Goal: Check status: Check status

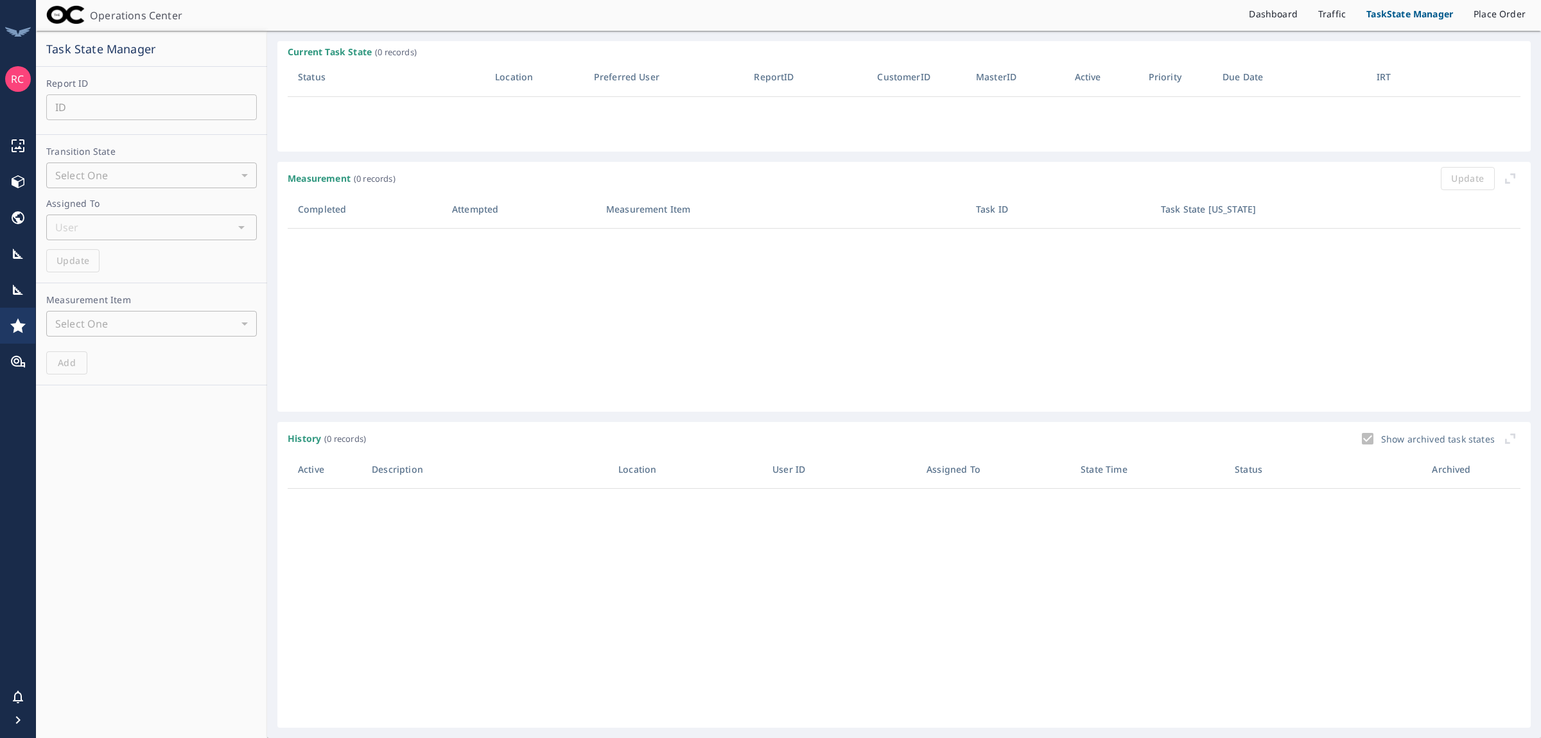
scroll to position [272, 1233]
click at [193, 118] on input "number" at bounding box center [151, 107] width 211 height 26
paste input "67291413"
type input "67291413"
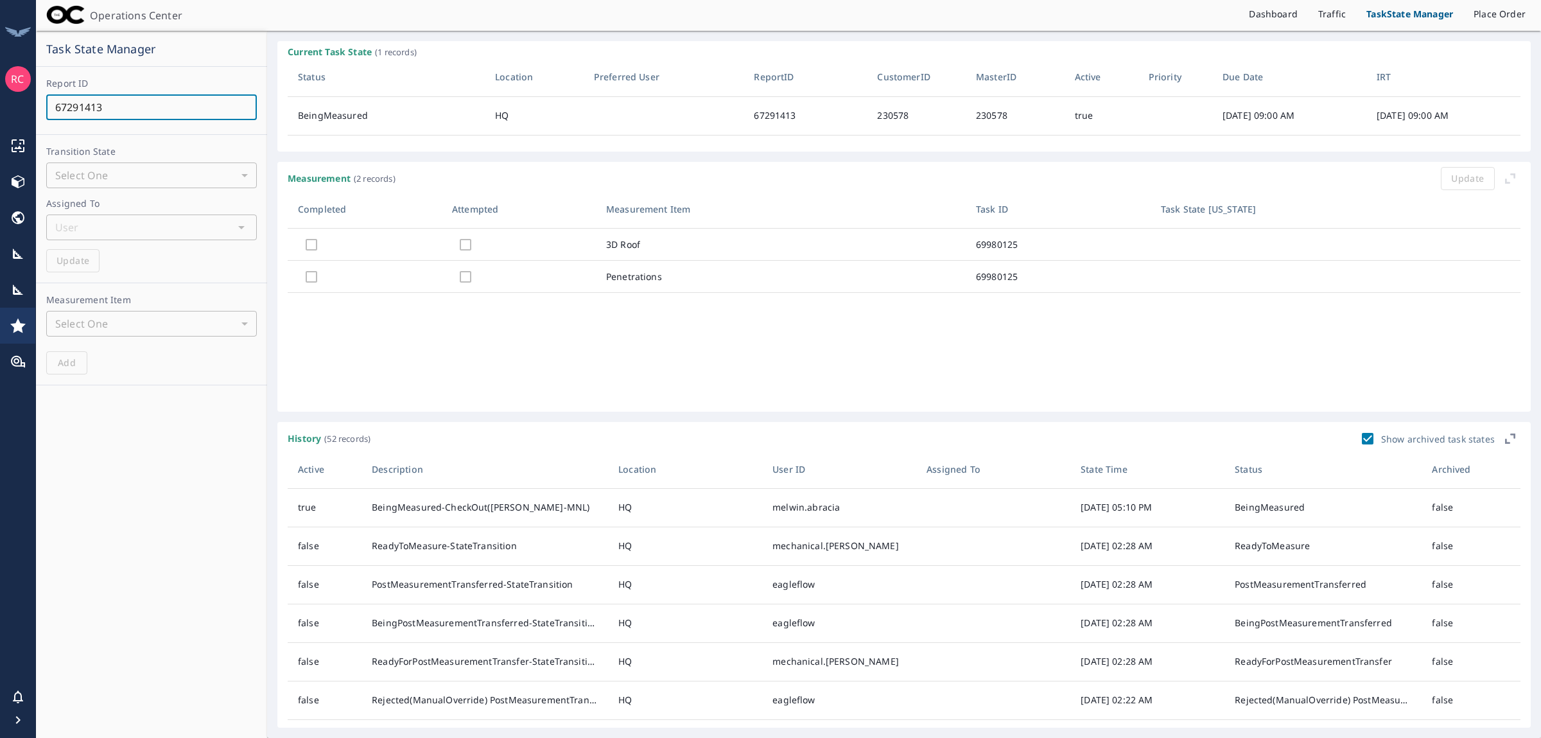
click at [1511, 447] on img "button" at bounding box center [1510, 438] width 21 height 21
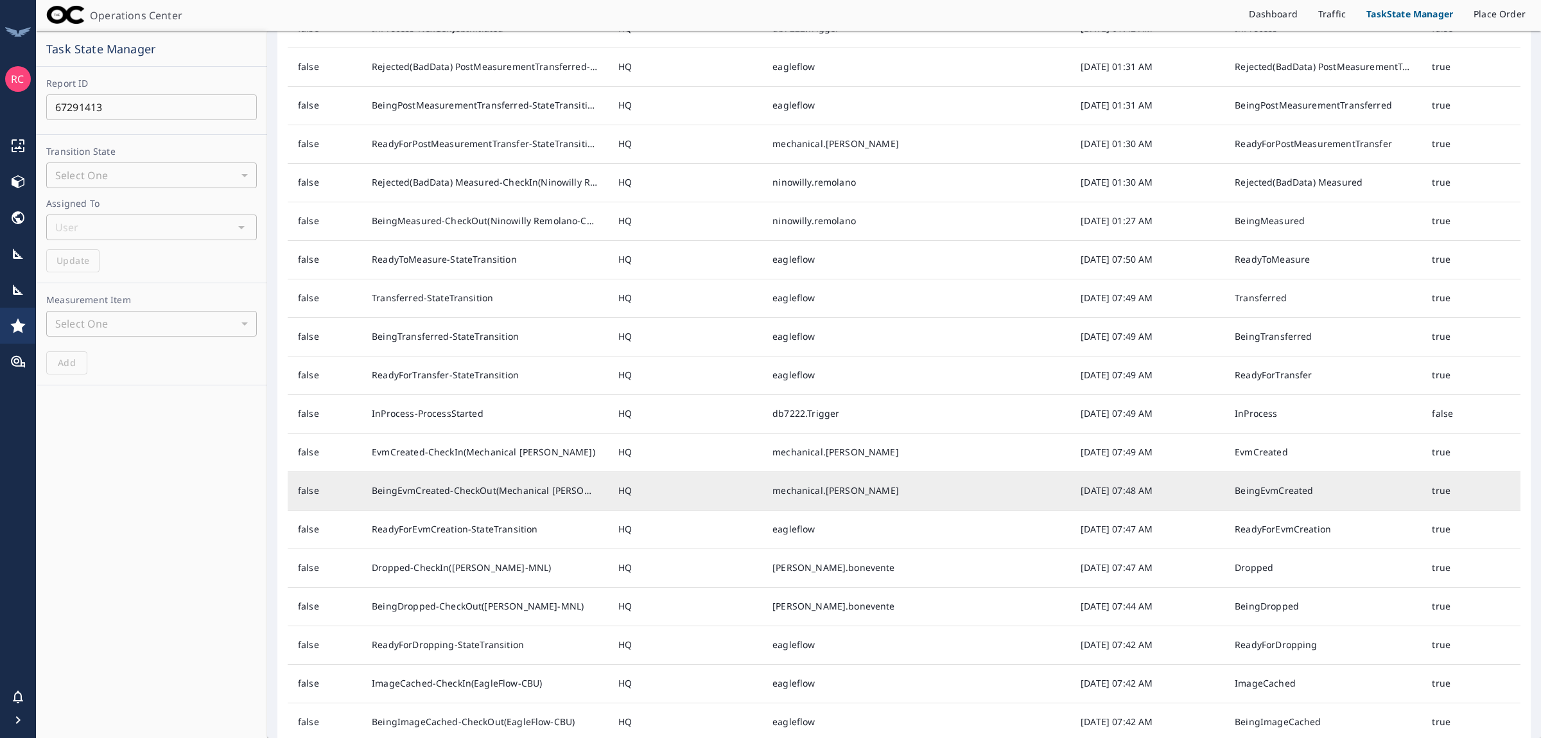
scroll to position [1445, 0]
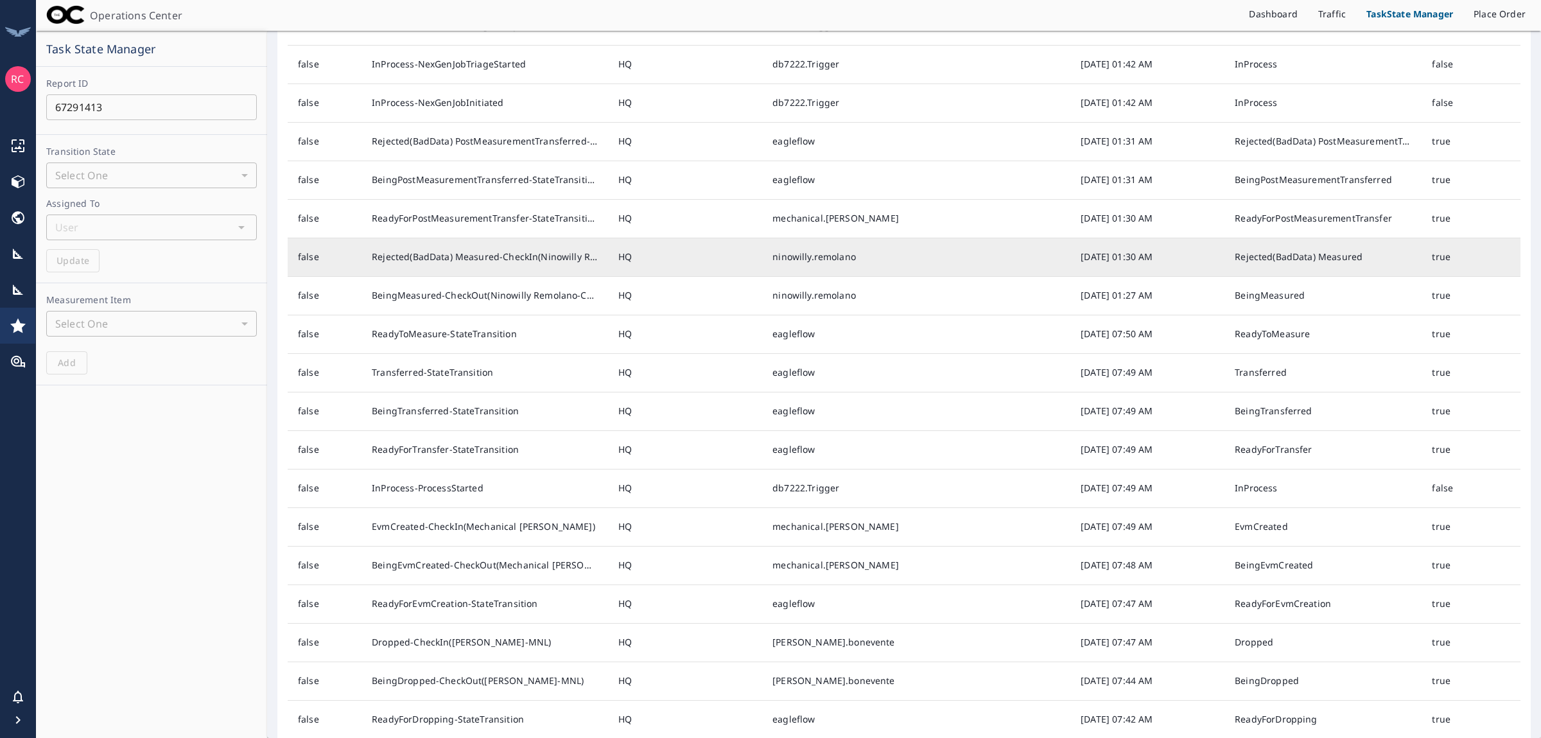
click at [832, 270] on div "ninowilly.remolano" at bounding box center [839, 257] width 154 height 39
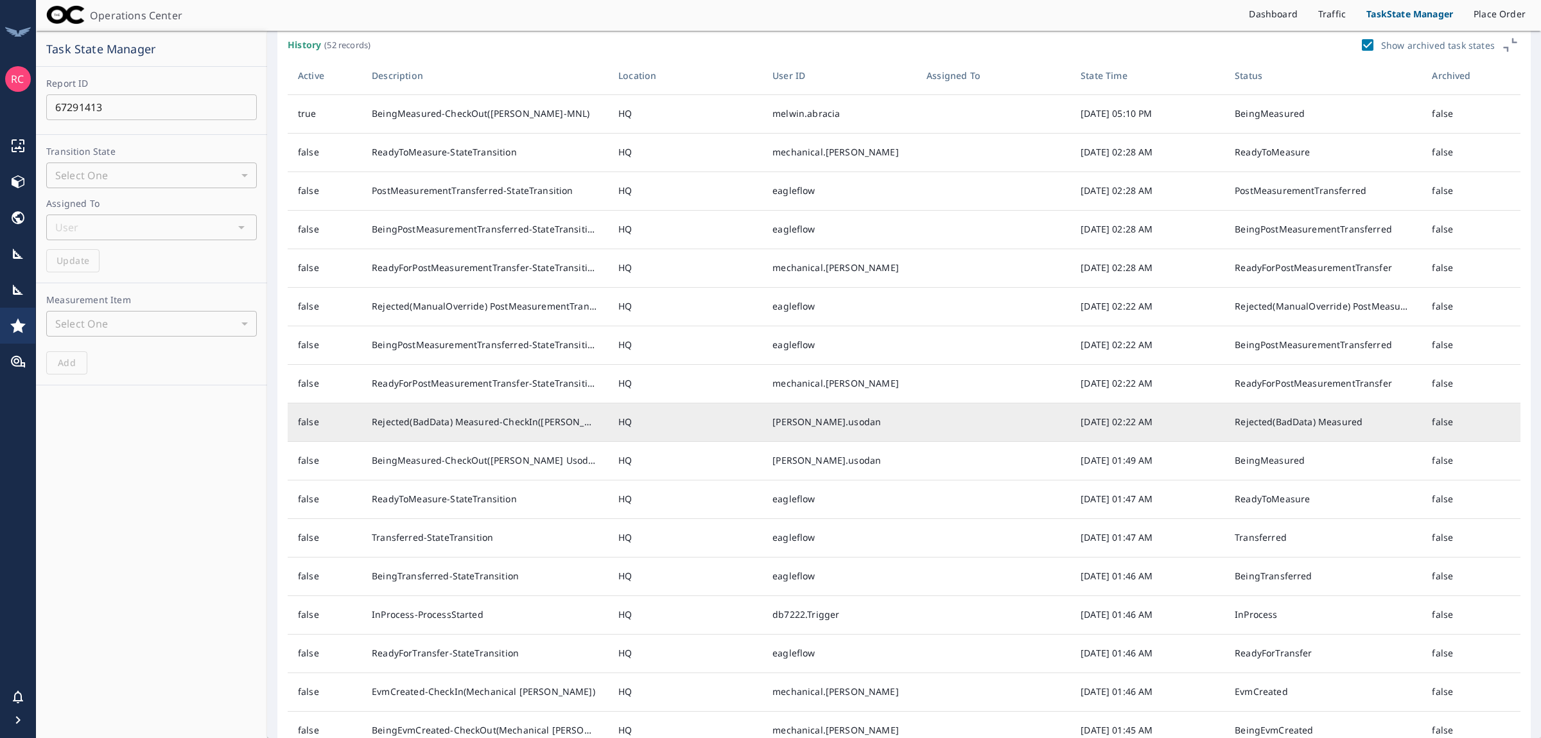
scroll to position [361, 0]
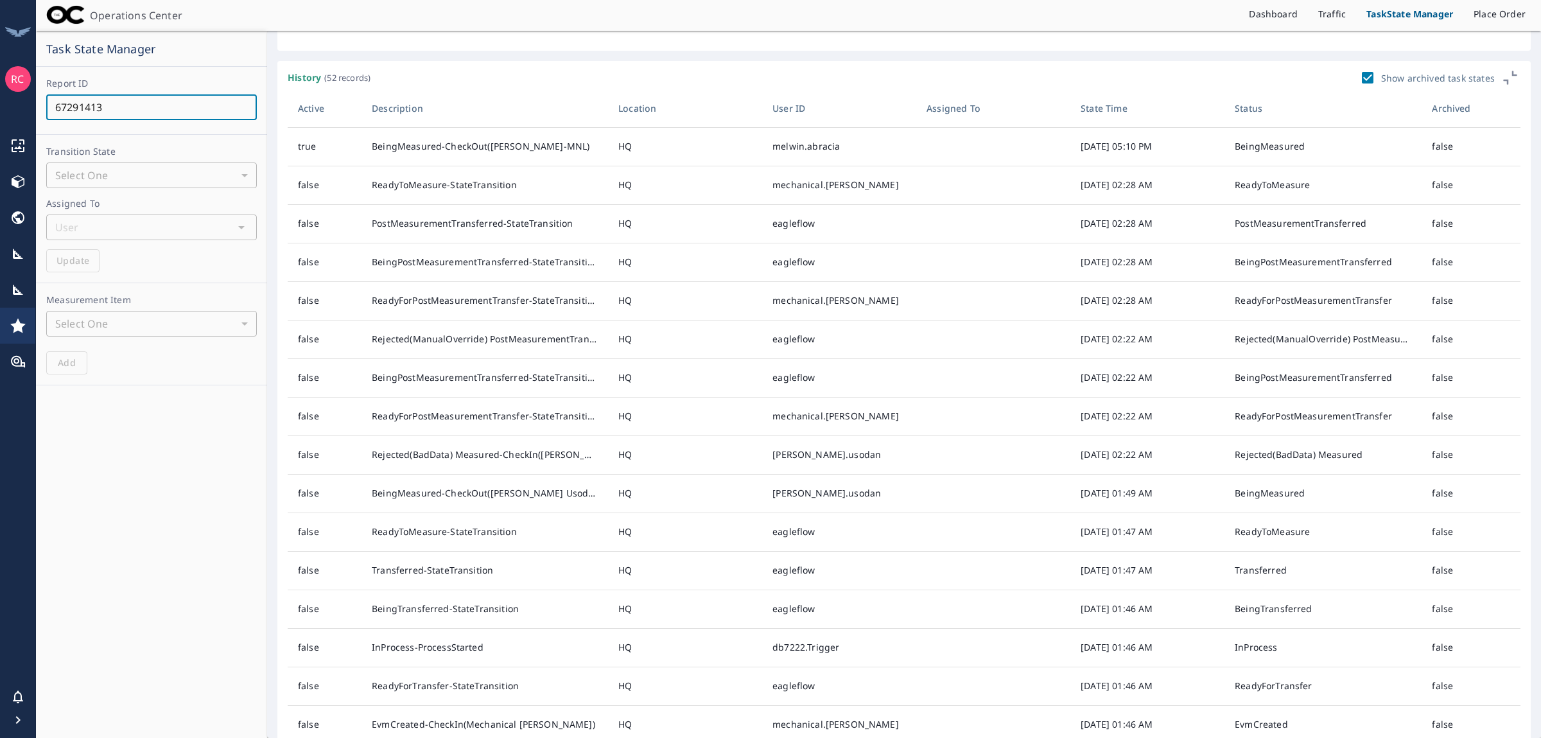
drag, startPoint x: 116, startPoint y: 112, endPoint x: 0, endPoint y: 113, distance: 115.6
click at [46, 113] on input "67291413" at bounding box center [151, 107] width 211 height 26
drag, startPoint x: 124, startPoint y: 113, endPoint x: 0, endPoint y: 103, distance: 124.4
click at [46, 103] on input "67291413" at bounding box center [151, 107] width 211 height 26
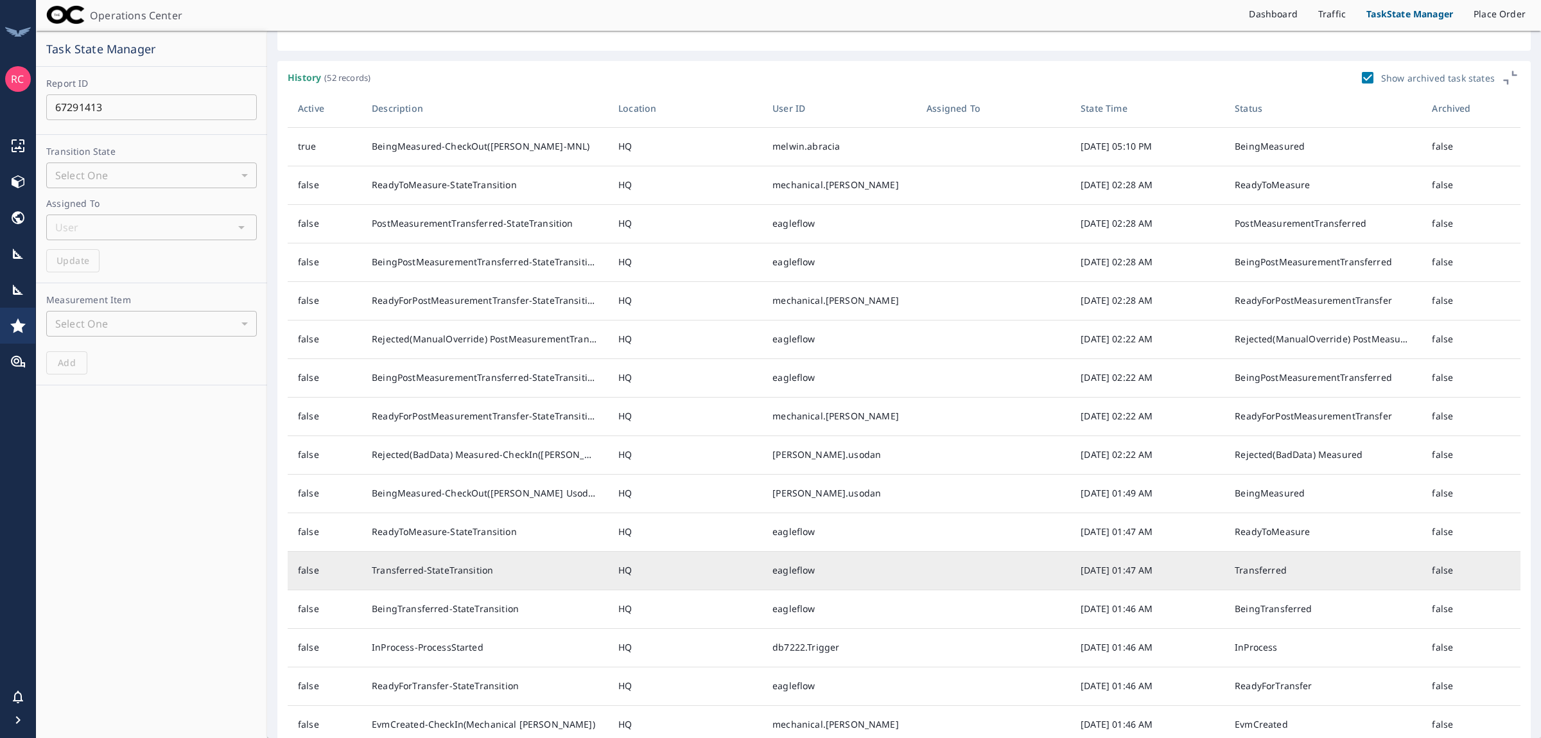
scroll to position [2196, 1233]
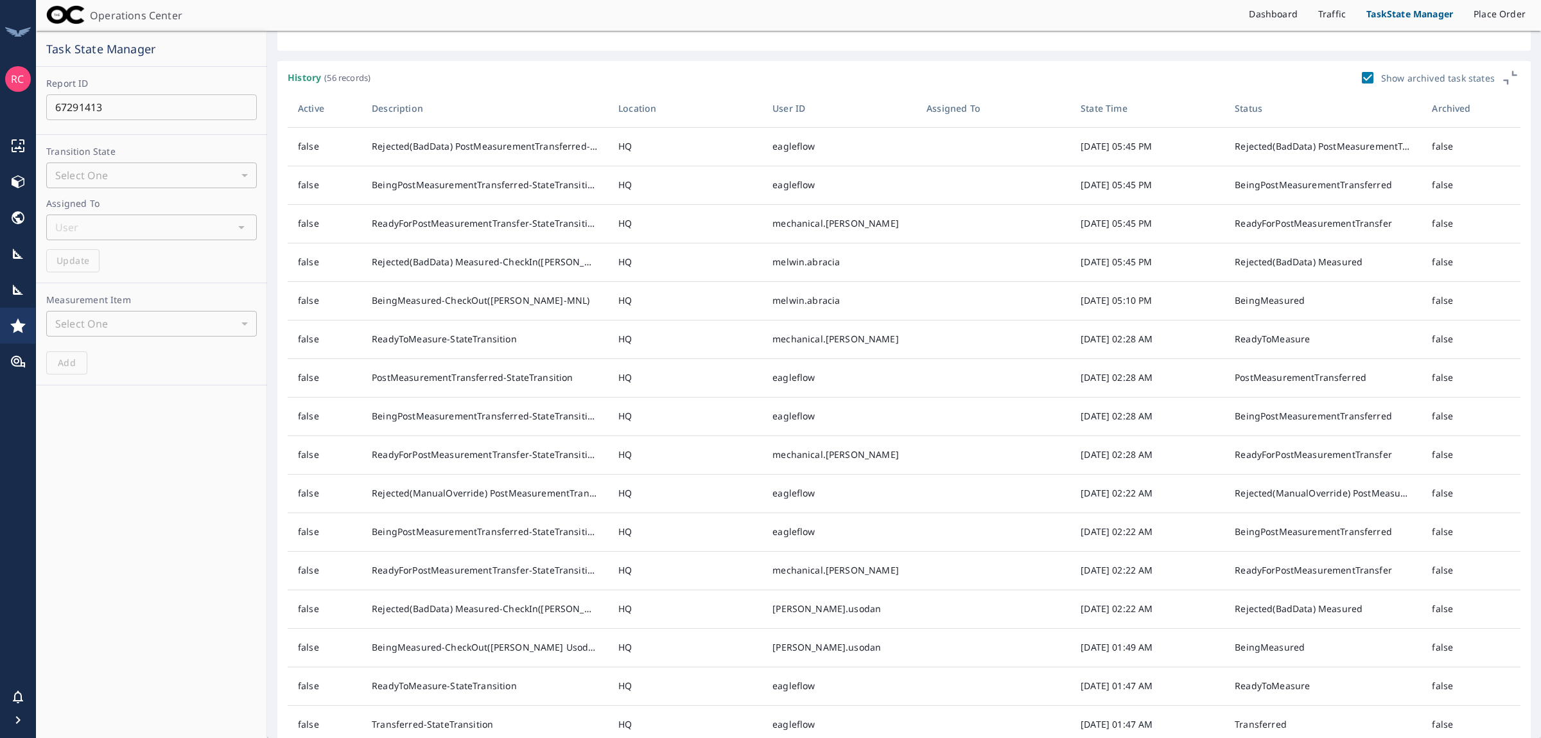
drag, startPoint x: 155, startPoint y: 173, endPoint x: 222, endPoint y: 180, distance: 67.1
click at [230, 180] on State "Select One" at bounding box center [151, 175] width 211 height 26
click at [247, 180] on State "Select One" at bounding box center [151, 175] width 211 height 26
click at [137, 176] on State "Select One" at bounding box center [151, 175] width 211 height 26
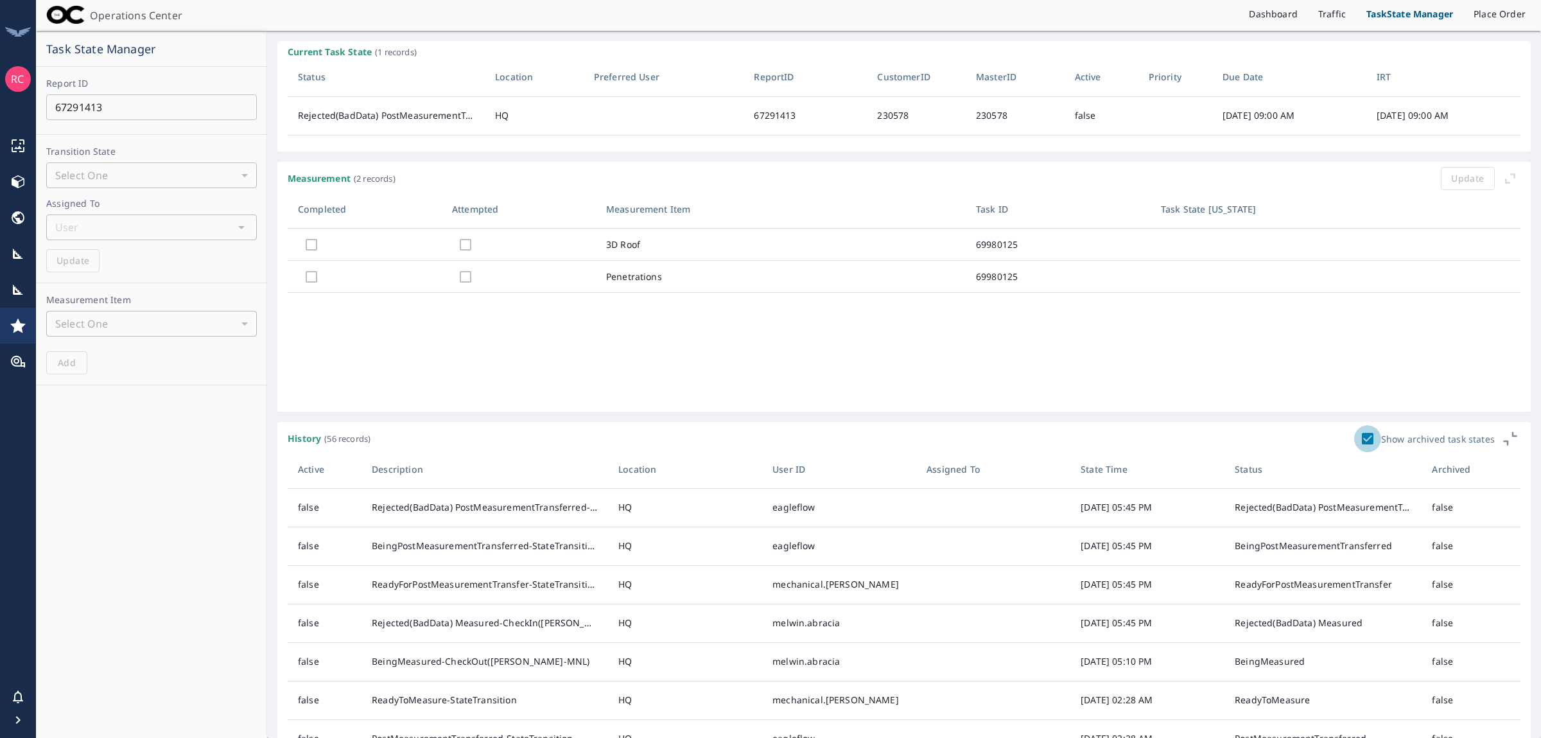
click at [1365, 437] on input "checkbox" at bounding box center [1367, 438] width 27 height 27
checkbox input "false"
click at [217, 195] on div "Transition State Select One Select One ​ Assigned To ​ Update" at bounding box center [151, 209] width 231 height 148
click at [189, 176] on body "RC RC Operations Center Dashboard Traffic TaskState Manager Place Order Task St…" at bounding box center [770, 369] width 1541 height 738
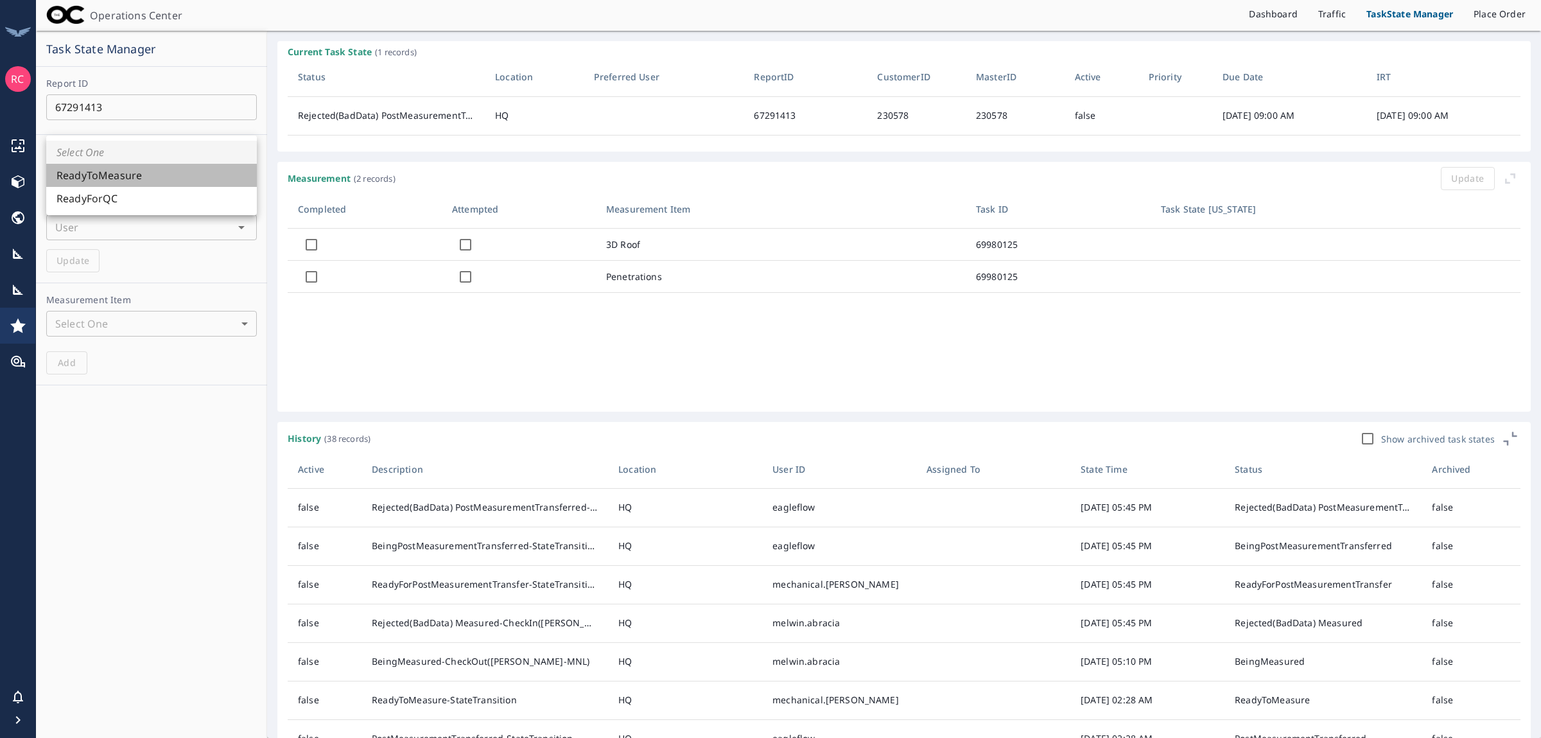
click at [157, 177] on li "ReadyToMeasure" at bounding box center [151, 175] width 211 height 23
click at [85, 259] on span "Update" at bounding box center [73, 261] width 33 height 16
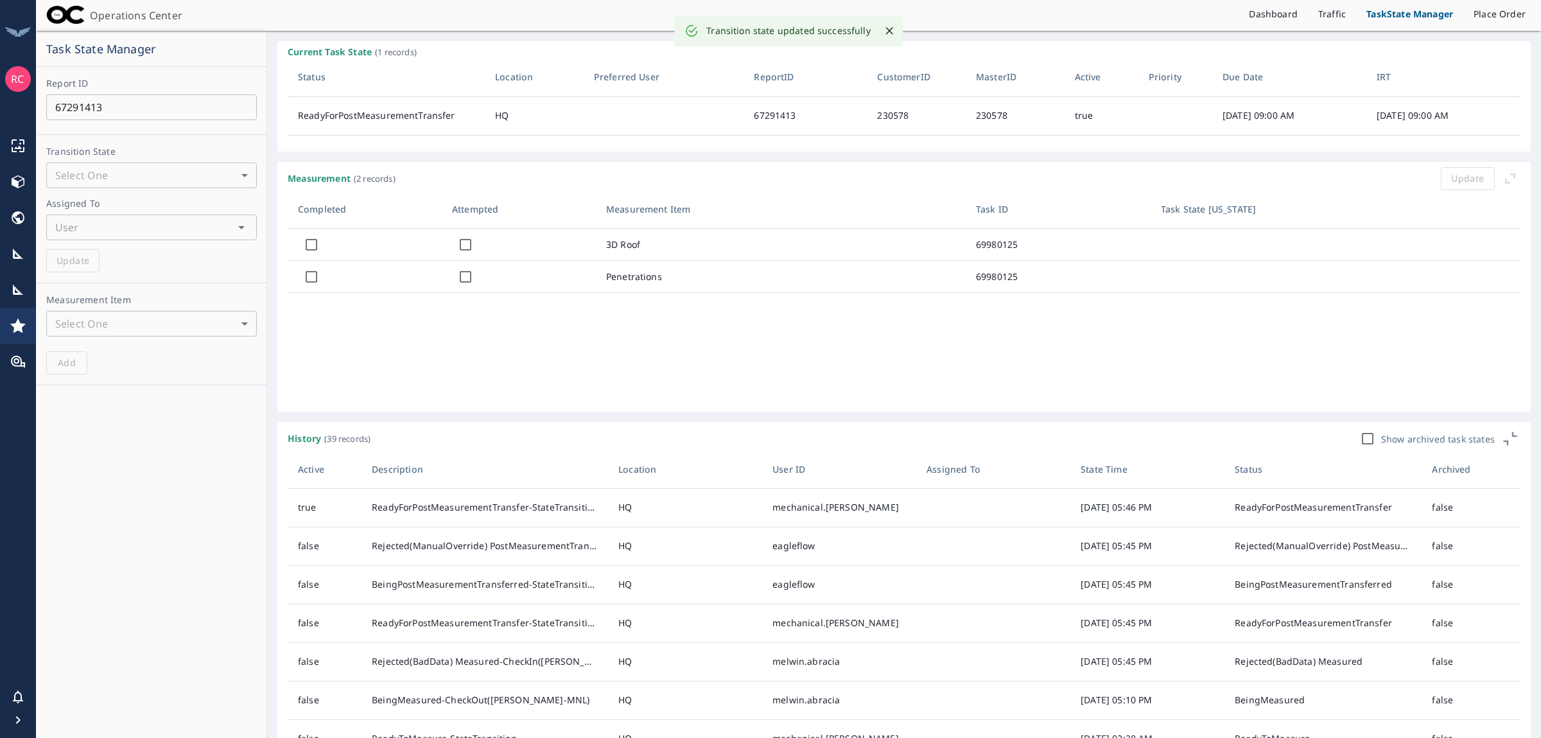
scroll to position [1541, 1233]
